Goal: Check status

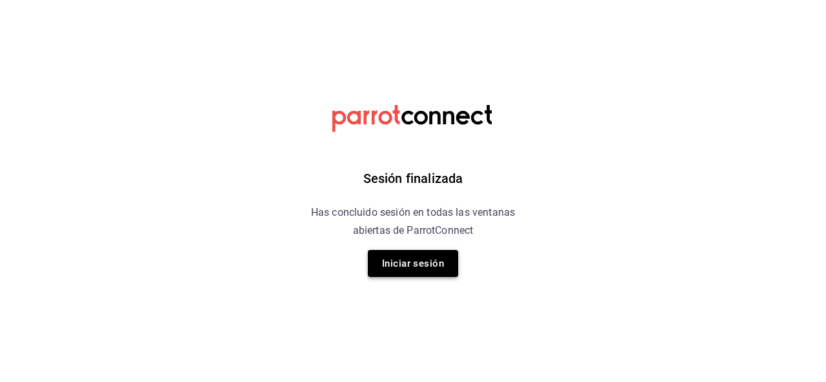
click at [432, 253] on button "Iniciar sesión" at bounding box center [413, 263] width 90 height 27
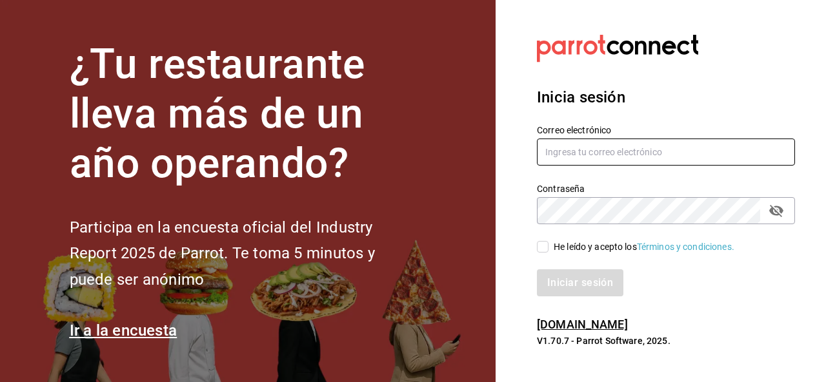
type input "omicron70@hotmail.com"
click at [542, 250] on input "He leído y acepto los Términos y condiciones." at bounding box center [543, 247] width 12 height 12
checkbox input "true"
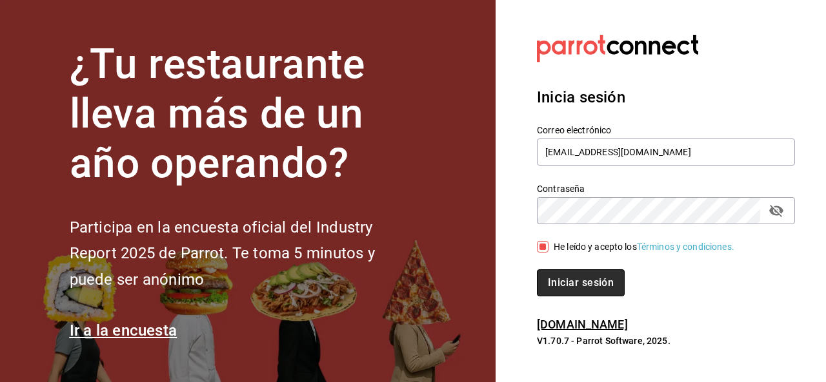
click at [563, 277] on button "Iniciar sesión" at bounding box center [581, 283] width 88 height 27
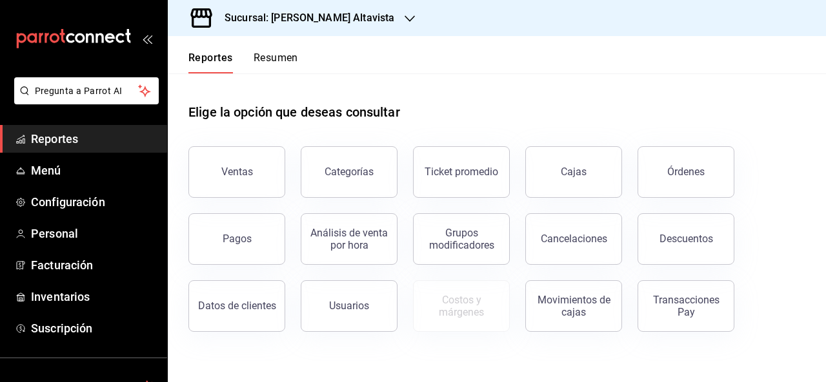
click at [660, 334] on div "Elige la opción que deseas consultar Ventas Categorías Ticket promedio Cajas Ór…" at bounding box center [497, 213] width 658 height 279
click at [660, 328] on button "Transacciones Pay" at bounding box center [685, 307] width 97 height 52
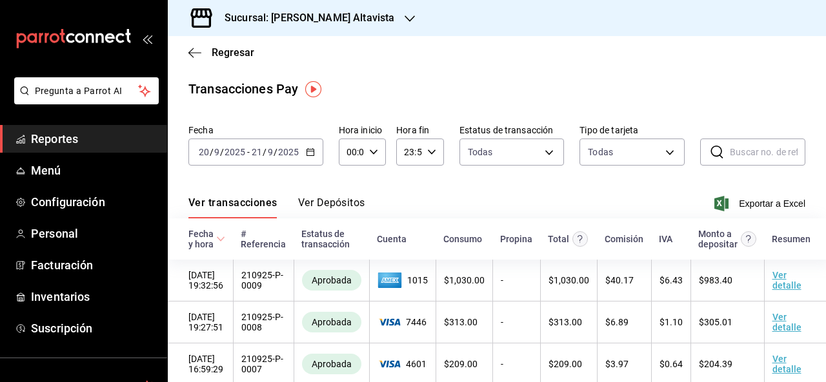
click at [596, 23] on div "Sucursal: [PERSON_NAME] Altavista" at bounding box center [497, 18] width 658 height 36
click at [345, 195] on div "Ver transacciones Ver Depósitos Exportar a Excel" at bounding box center [496, 199] width 617 height 37
click at [345, 202] on button "Ver Depósitos" at bounding box center [331, 208] width 67 height 22
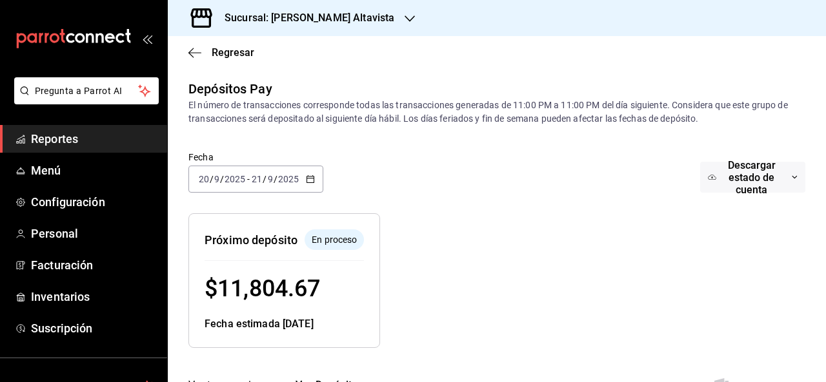
click at [407, 12] on div at bounding box center [409, 19] width 10 height 14
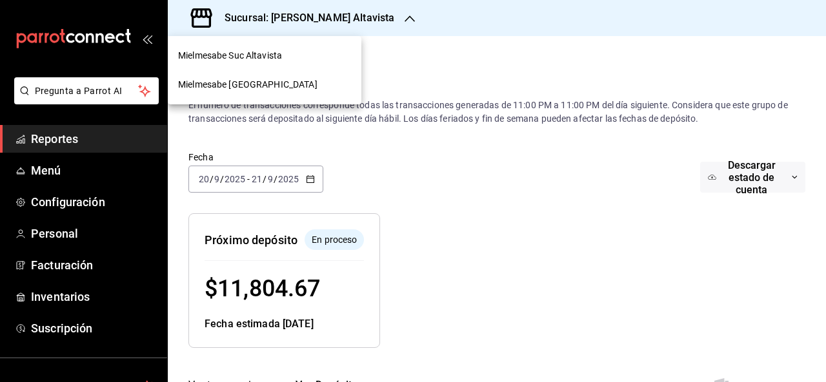
click at [321, 75] on div "Mielmesabe [GEOGRAPHIC_DATA]" at bounding box center [264, 84] width 193 height 29
